Goal: Transaction & Acquisition: Obtain resource

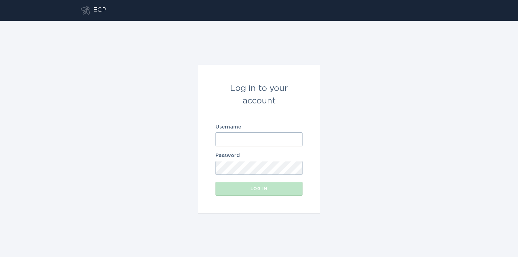
click at [267, 140] on input "Username" at bounding box center [258, 139] width 87 height 14
paste input "[EMAIL_ADDRESS][DOMAIN_NAME]"
type input "[EMAIL_ADDRESS][DOMAIN_NAME]"
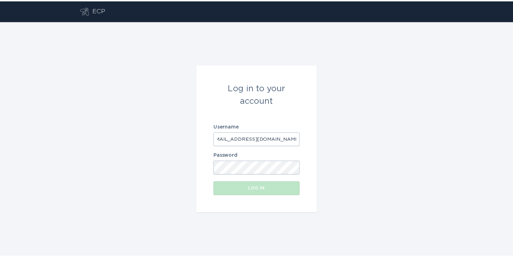
scroll to position [0, 0]
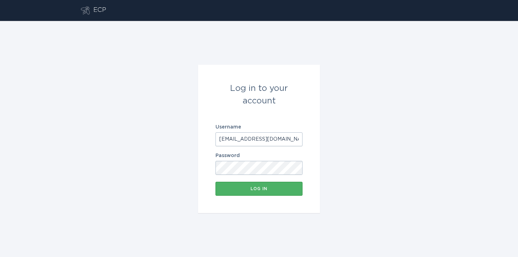
click at [269, 186] on button "Log in" at bounding box center [258, 189] width 87 height 14
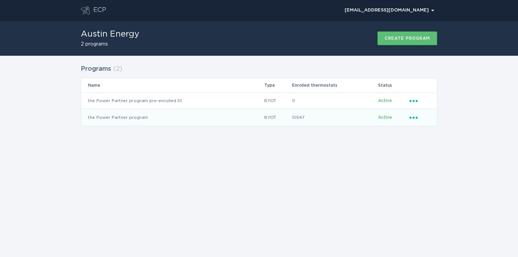
click at [115, 118] on td "the Power Partner program" at bounding box center [172, 117] width 183 height 17
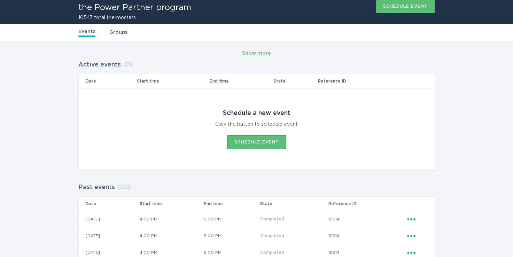
scroll to position [28, 0]
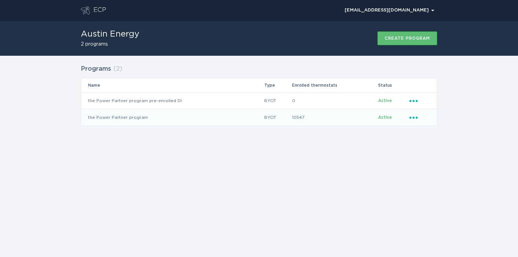
click at [136, 117] on td "the Power Partner program" at bounding box center [172, 117] width 183 height 17
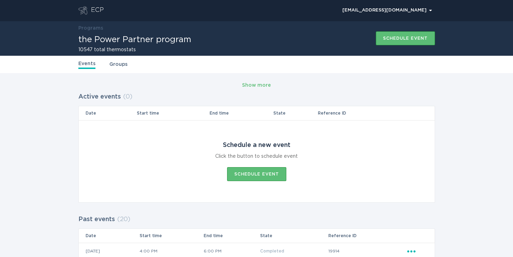
click at [113, 67] on link "Groups" at bounding box center [118, 65] width 18 height 8
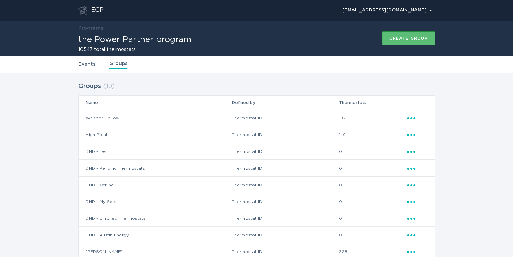
click at [409, 118] on icon "Ellipsis" at bounding box center [412, 117] width 10 height 6
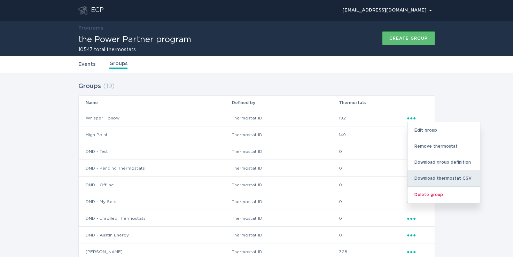
click at [428, 176] on div "Download thermostat CSV" at bounding box center [443, 178] width 72 height 16
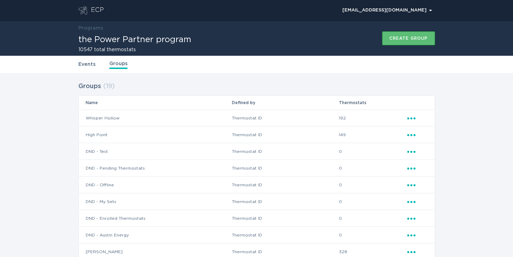
click at [411, 136] on icon "Ellipsis" at bounding box center [412, 134] width 10 height 6
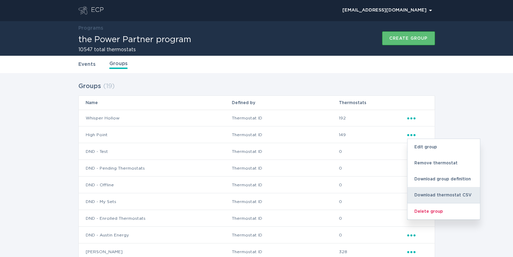
click at [436, 196] on div "Download thermostat CSV" at bounding box center [443, 195] width 72 height 16
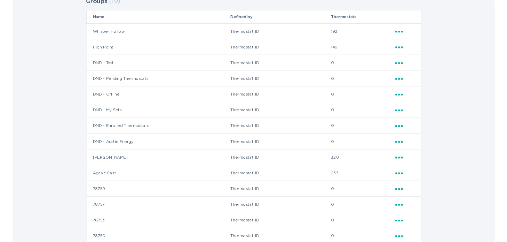
scroll to position [99, 0]
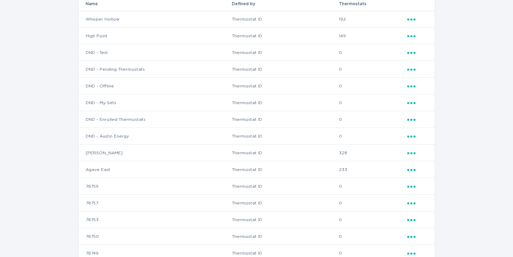
click at [408, 151] on icon "Ellipsis" at bounding box center [412, 152] width 10 height 6
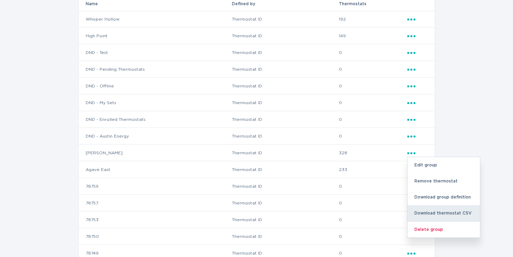
click at [427, 213] on div "Download thermostat CSV" at bounding box center [443, 213] width 72 height 16
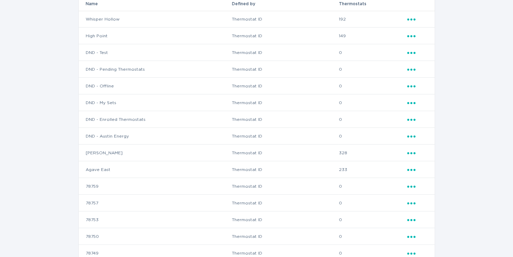
click at [407, 170] on icon "Popover menu" at bounding box center [411, 170] width 8 height 2
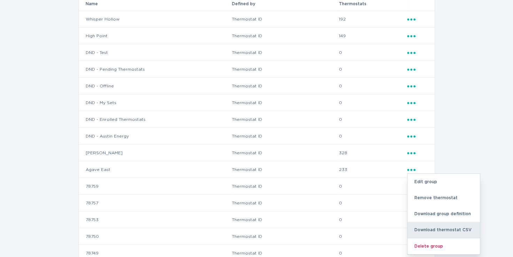
click at [431, 225] on div "Download thermostat CSV" at bounding box center [443, 230] width 72 height 16
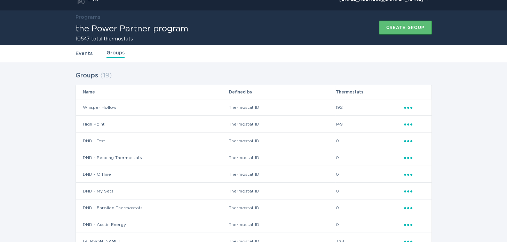
scroll to position [0, 0]
